Goal: Information Seeking & Learning: Learn about a topic

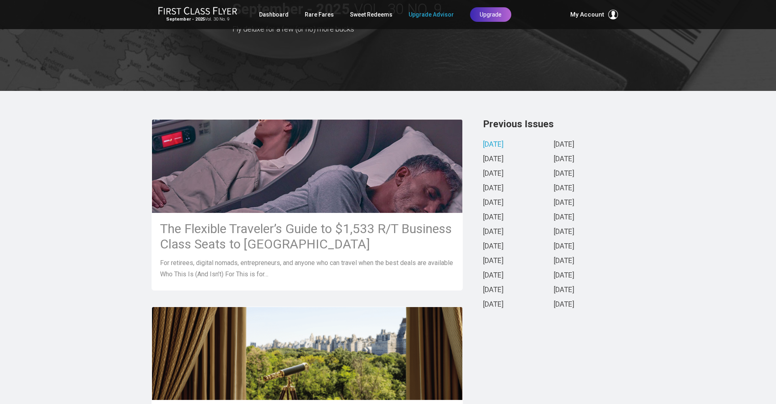
scroll to position [60, 0]
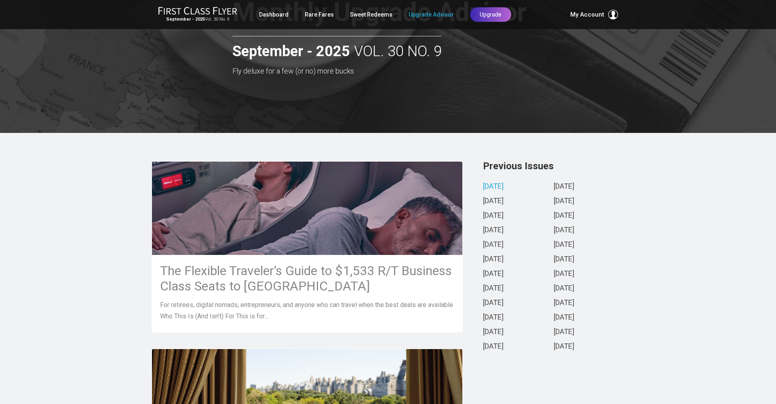
click at [501, 184] on link "September 2025" at bounding box center [493, 187] width 21 height 8
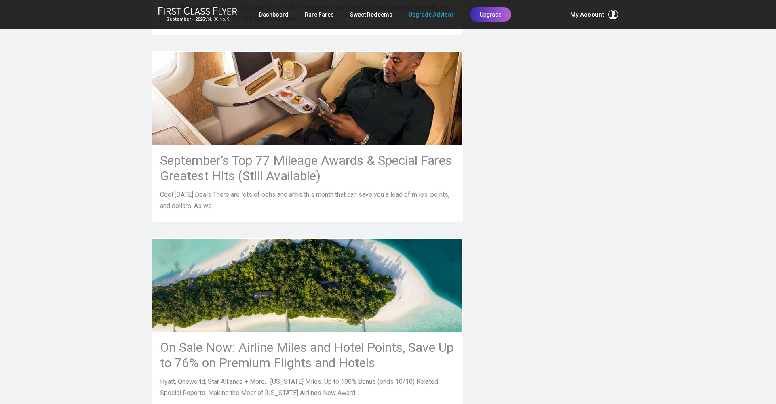
scroll to position [667, 0]
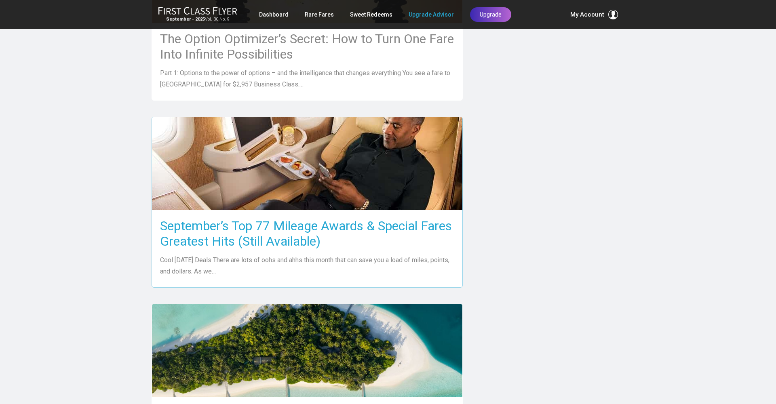
click at [324, 225] on h3 "September’s Top 77 Mileage Awards & Special Fares Greatest Hits (Still Availabl…" at bounding box center [307, 233] width 294 height 31
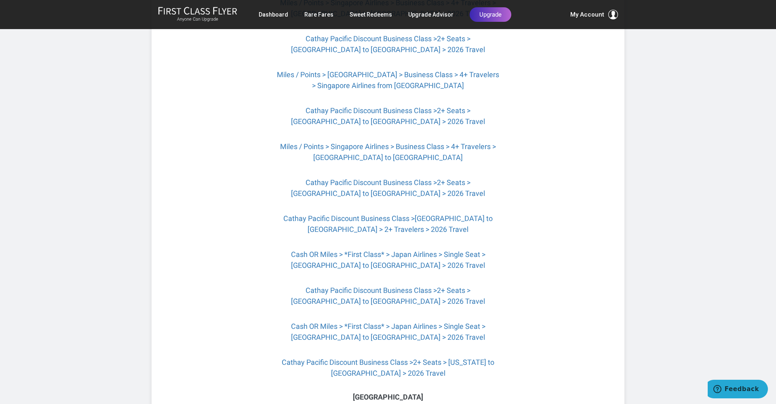
scroll to position [1223, 0]
click at [425, 293] on link "Cathay Pacific Discount Business Class >2+ Seats > [GEOGRAPHIC_DATA] to [GEOGRA…" at bounding box center [388, 295] width 194 height 19
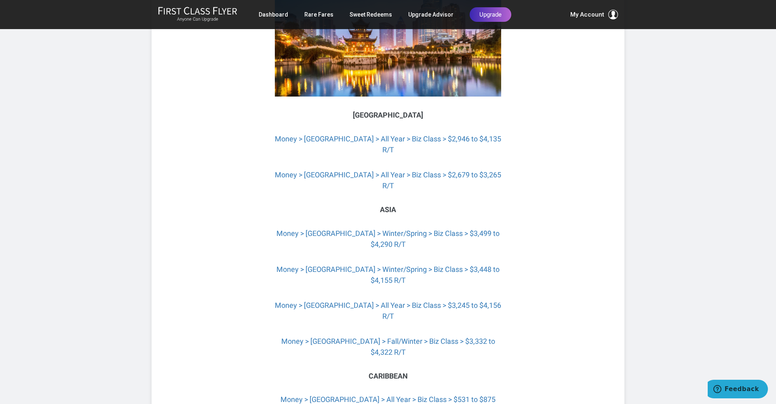
scroll to position [1783, 0]
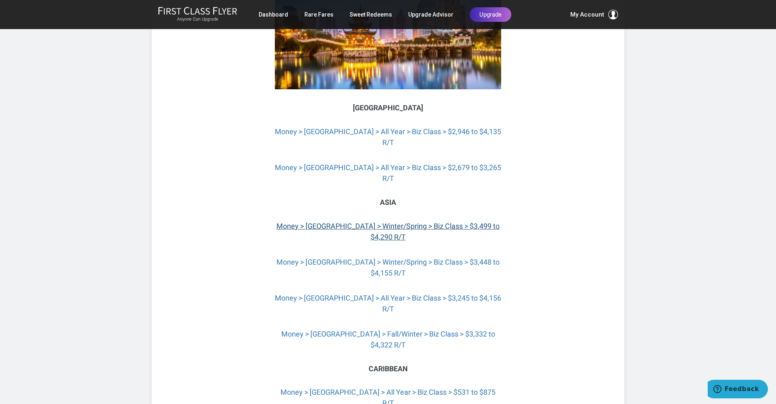
click at [370, 222] on link "Money > Southeast Asia > Winter/Spring > Biz Class > $3,499 to $4,290 R/T" at bounding box center [388, 231] width 223 height 19
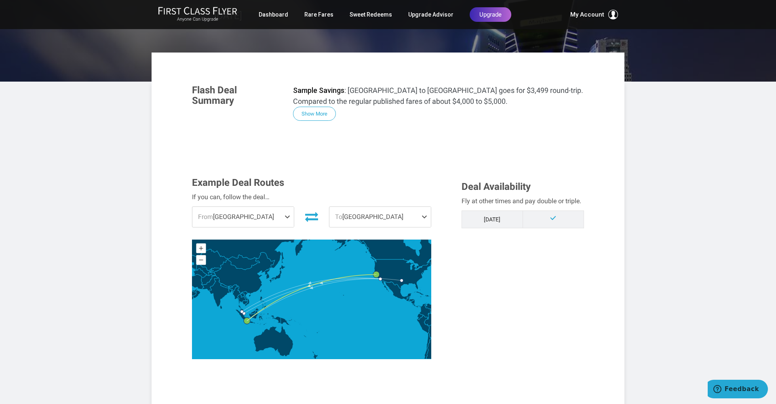
scroll to position [110, 0]
